Goal: Understand process/instructions: Learn how to perform a task or action

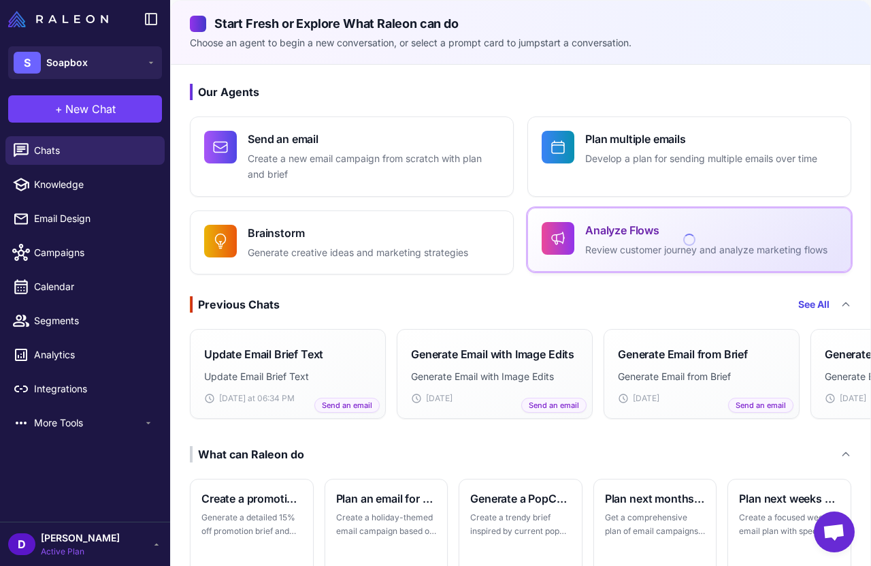
click at [658, 247] on p "Review customer journey and analyze marketing flows" at bounding box center [706, 250] width 242 height 16
